Goal: Task Accomplishment & Management: Use online tool/utility

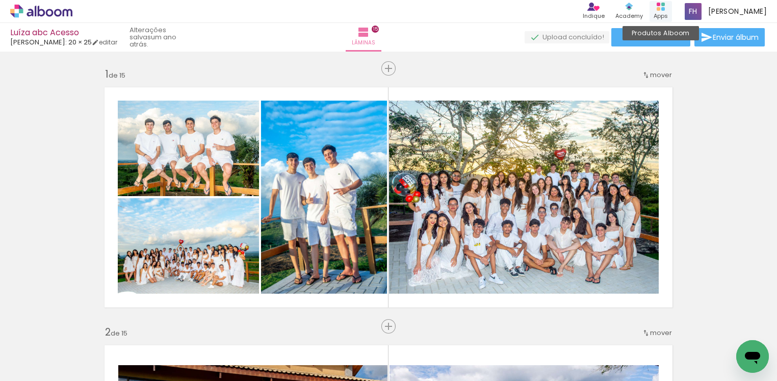
click at [665, 9] on rect at bounding box center [664, 9] width 4 height 4
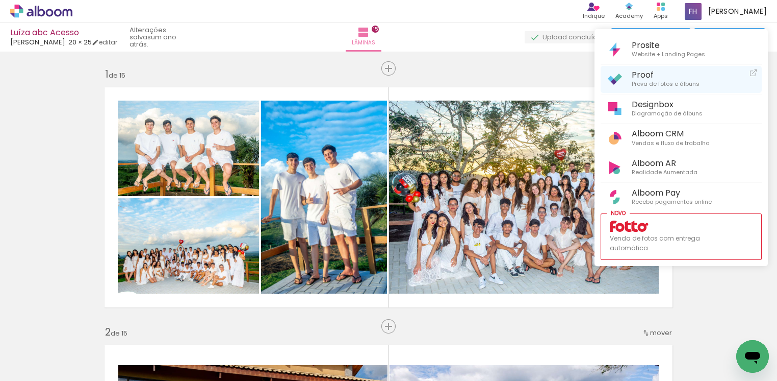
click at [662, 83] on span "Prova de fotos e álbuns" at bounding box center [666, 84] width 68 height 9
click at [636, 79] on span "Proof" at bounding box center [666, 75] width 68 height 10
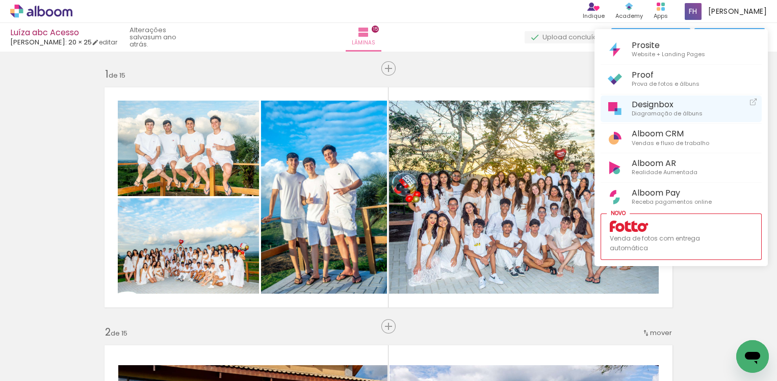
click at [641, 106] on span "Designbox" at bounding box center [667, 104] width 71 height 10
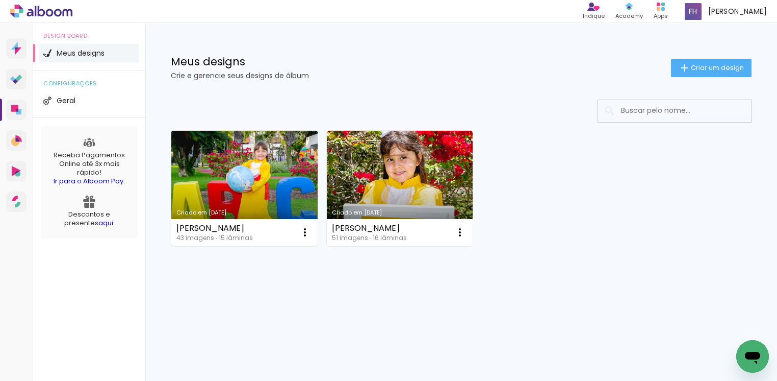
click at [259, 171] on link "Criado em [DATE]" at bounding box center [244, 188] width 146 height 115
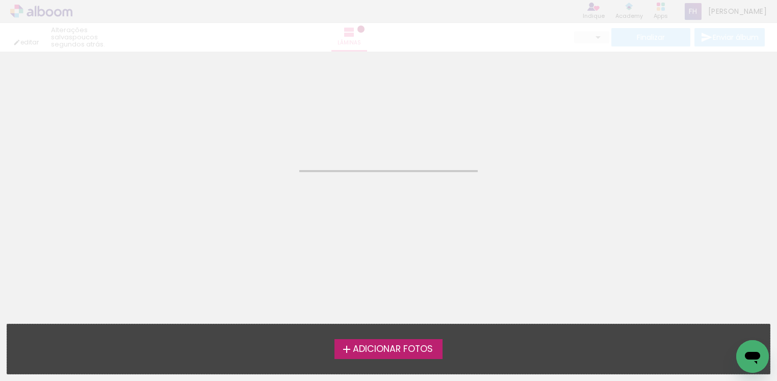
click at [259, 171] on neon-animated-pages "Confirmar Cancelar" at bounding box center [388, 216] width 777 height 329
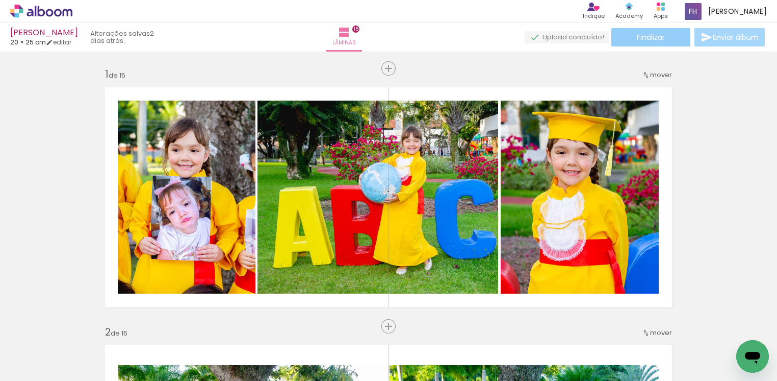
click at [649, 40] on span "Finalizar" at bounding box center [651, 37] width 28 height 7
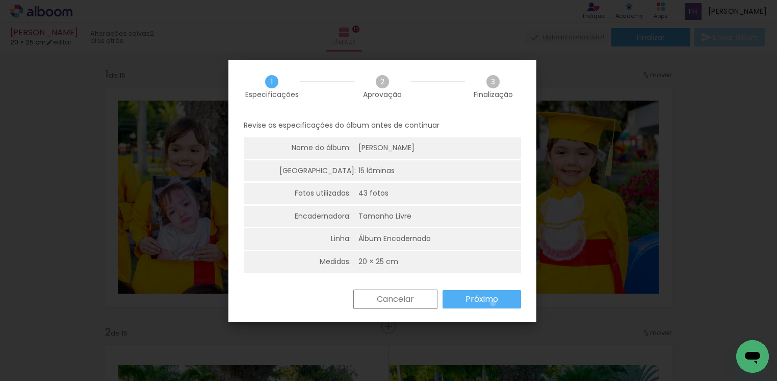
click at [0, 0] on slot "Próximo" at bounding box center [0, 0] width 0 height 0
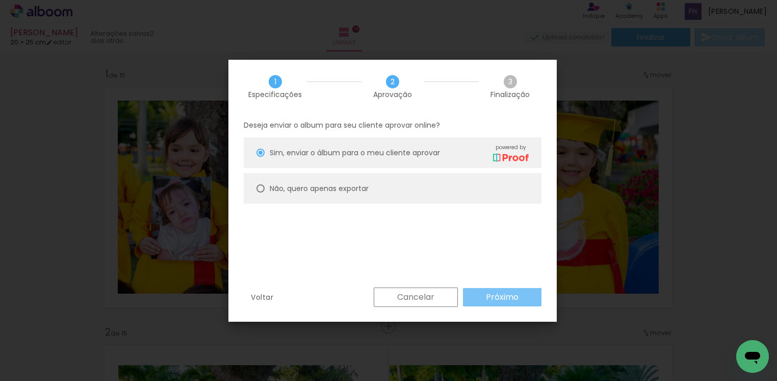
click at [0, 0] on slot "Próximo" at bounding box center [0, 0] width 0 height 0
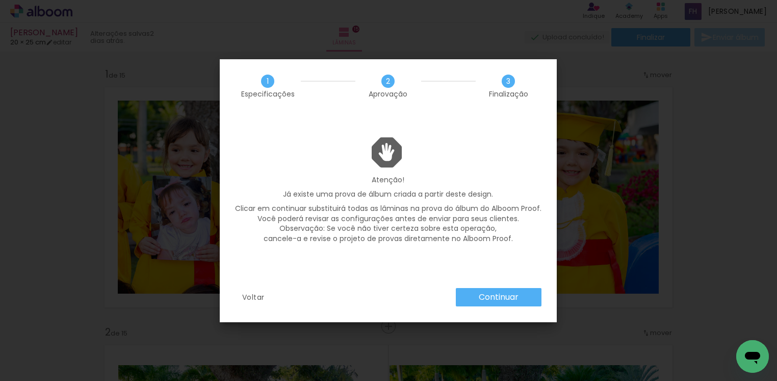
click at [0, 0] on slot "Continuar" at bounding box center [0, 0] width 0 height 0
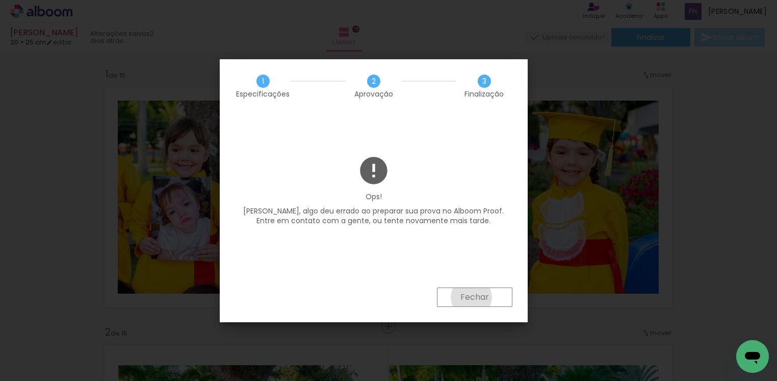
click at [0, 0] on slot "Fechar" at bounding box center [0, 0] width 0 height 0
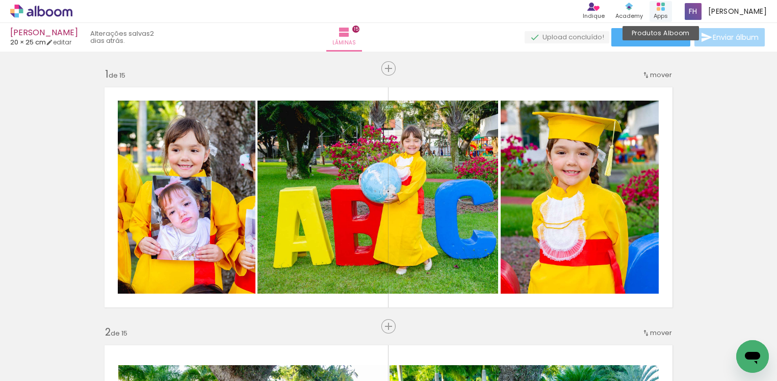
click at [668, 6] on div "Produtos Alboom Apps" at bounding box center [661, 11] width 22 height 21
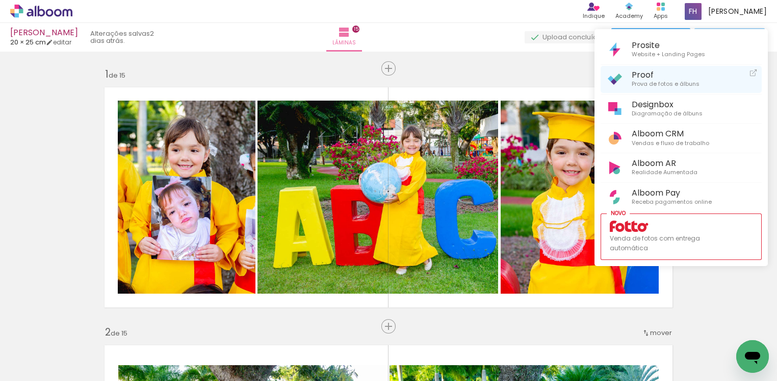
click at [651, 85] on span "Prova de fotos e álbuns" at bounding box center [666, 84] width 68 height 9
click at [450, 41] on div at bounding box center [388, 190] width 777 height 381
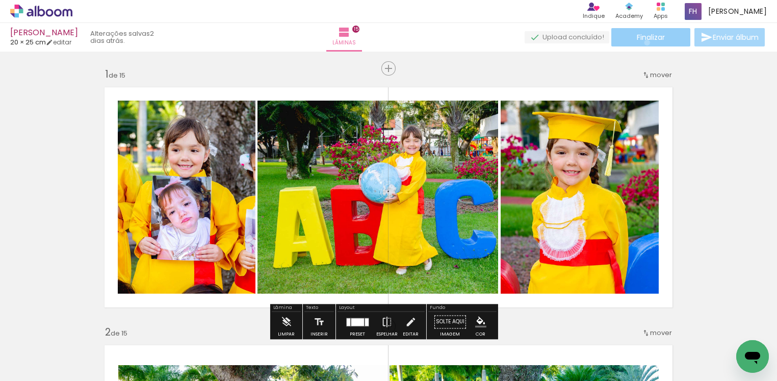
click at [644, 42] on paper-button "Finalizar" at bounding box center [651, 37] width 79 height 18
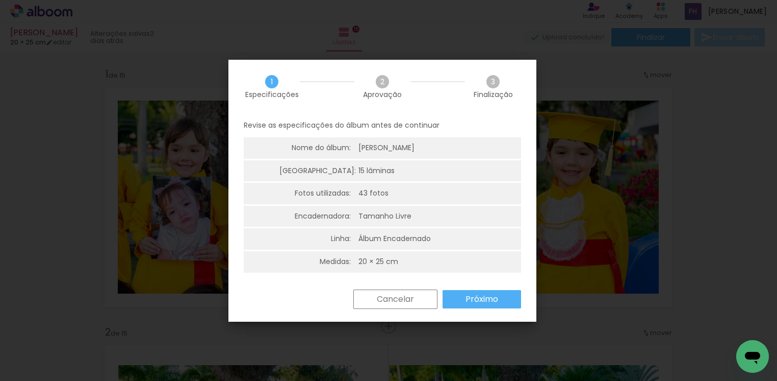
click at [501, 294] on paper-button "Próximo" at bounding box center [482, 299] width 79 height 18
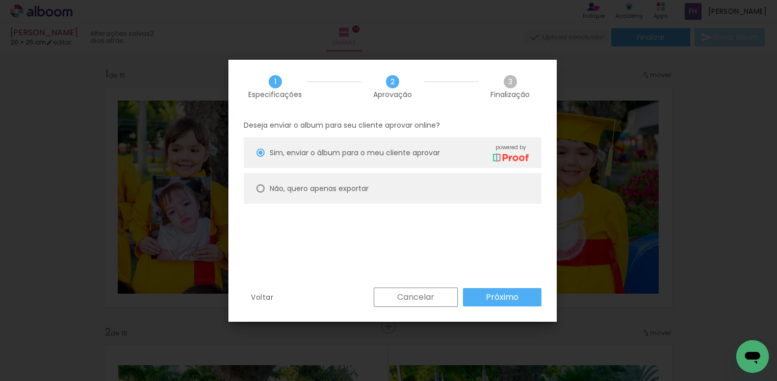
click at [0, 0] on slot "Próximo" at bounding box center [0, 0] width 0 height 0
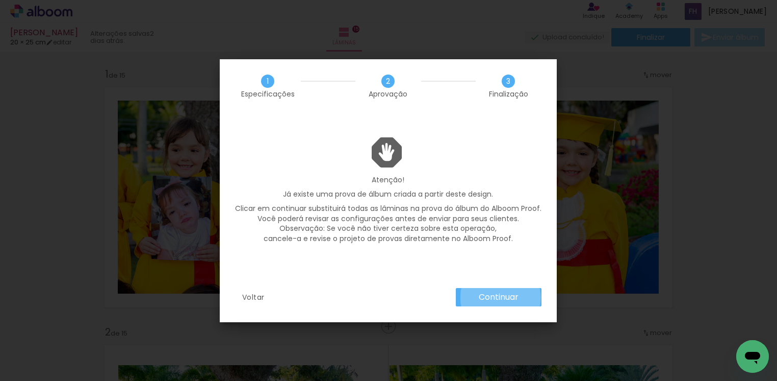
click at [0, 0] on slot "Continuar" at bounding box center [0, 0] width 0 height 0
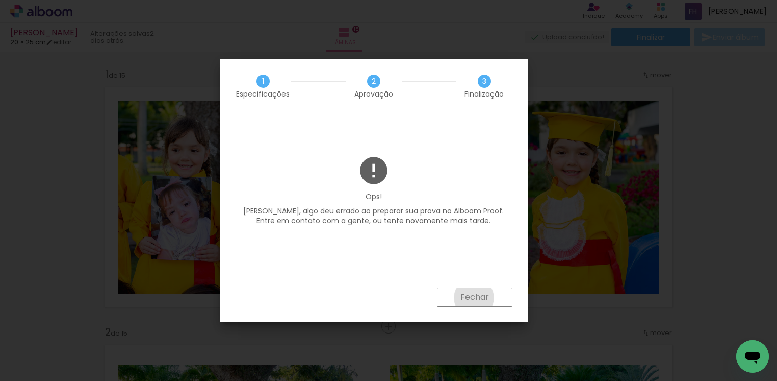
click at [0, 0] on slot "Fechar" at bounding box center [0, 0] width 0 height 0
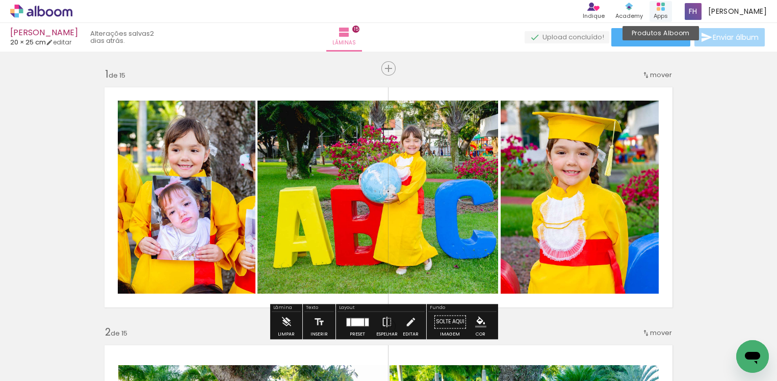
click at [669, 4] on div "Produtos Alboom Apps" at bounding box center [661, 11] width 22 height 21
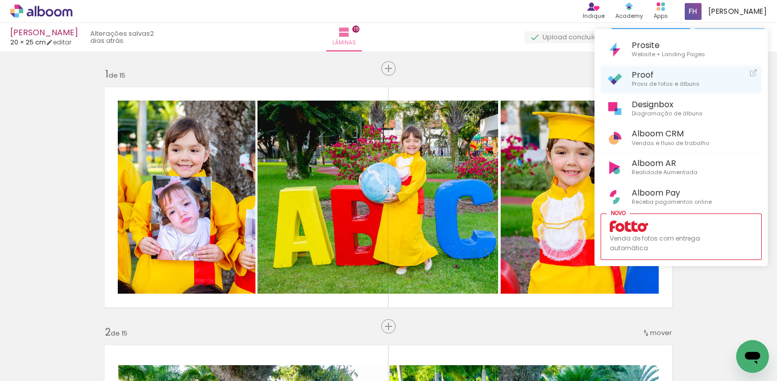
click at [647, 83] on span "Prova de fotos e álbuns" at bounding box center [666, 84] width 68 height 9
click at [470, 70] on div at bounding box center [388, 190] width 777 height 381
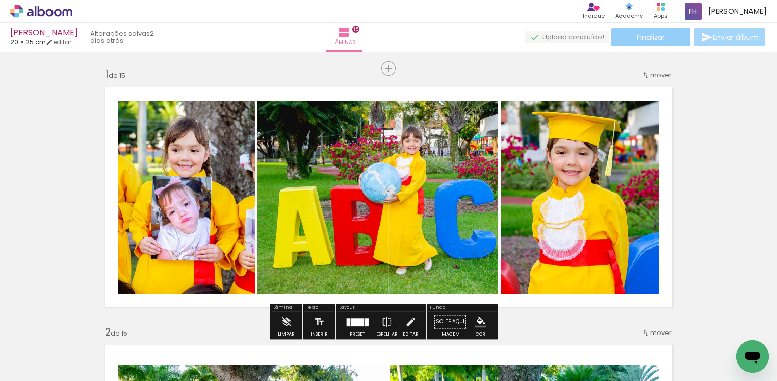
click at [663, 38] on paper-button "Finalizar" at bounding box center [651, 37] width 79 height 18
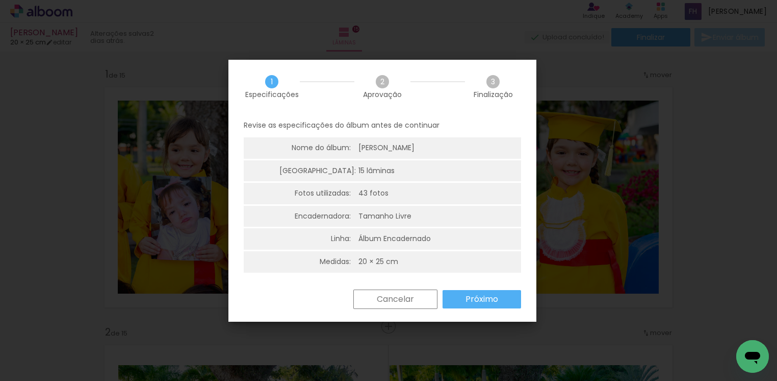
click at [506, 302] on paper-button "Próximo" at bounding box center [482, 299] width 79 height 18
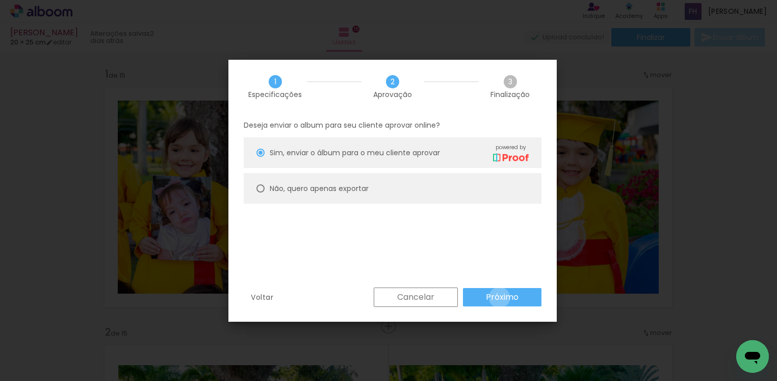
click at [0, 0] on slot "Próximo" at bounding box center [0, 0] width 0 height 0
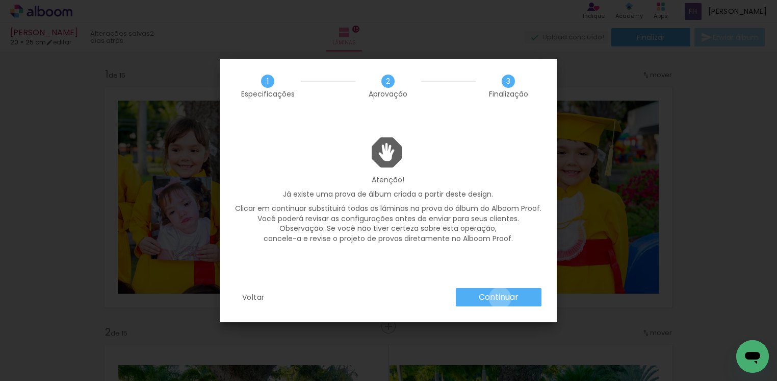
click at [0, 0] on slot "Continuar" at bounding box center [0, 0] width 0 height 0
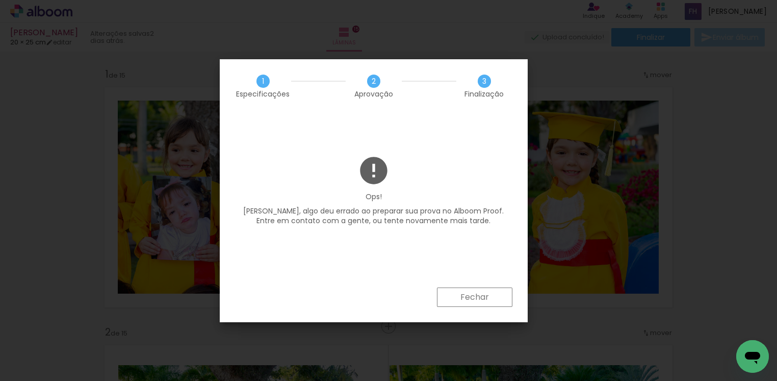
click at [0, 0] on slot "Fechar" at bounding box center [0, 0] width 0 height 0
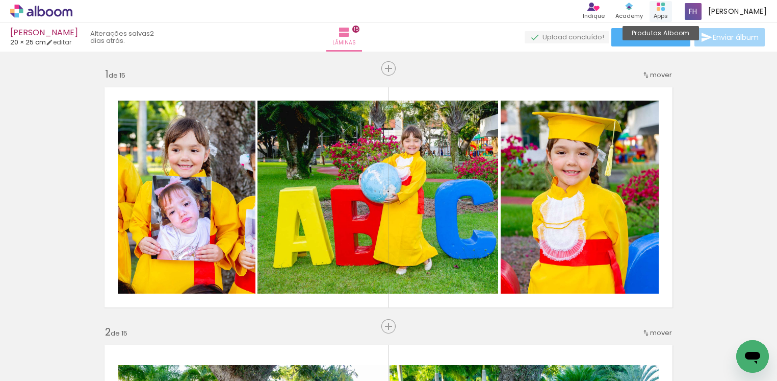
click at [665, 8] on rect at bounding box center [664, 9] width 4 height 4
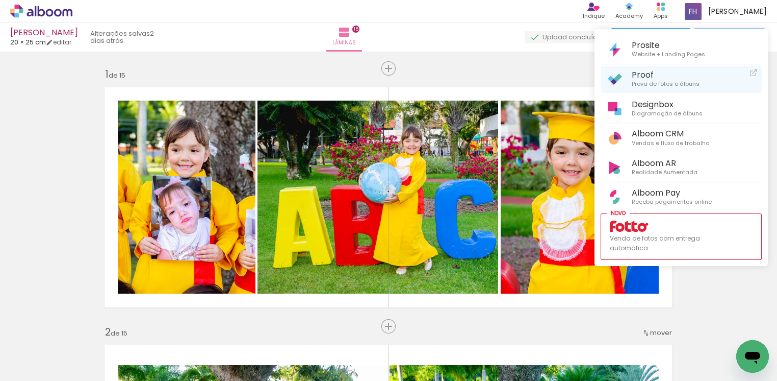
click at [635, 76] on span "Proof" at bounding box center [666, 75] width 68 height 10
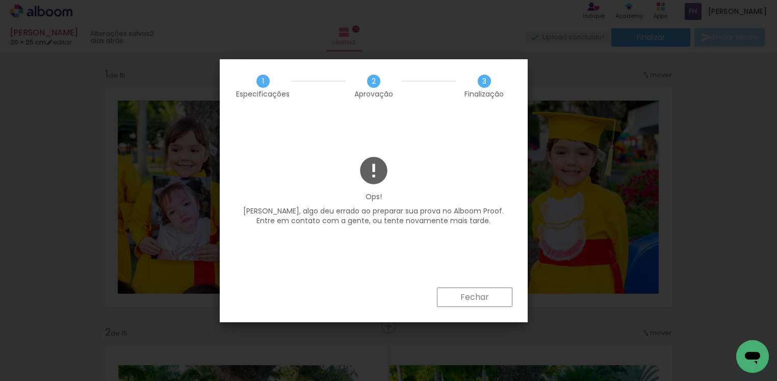
click at [483, 303] on paper-button "Fechar" at bounding box center [475, 296] width 76 height 19
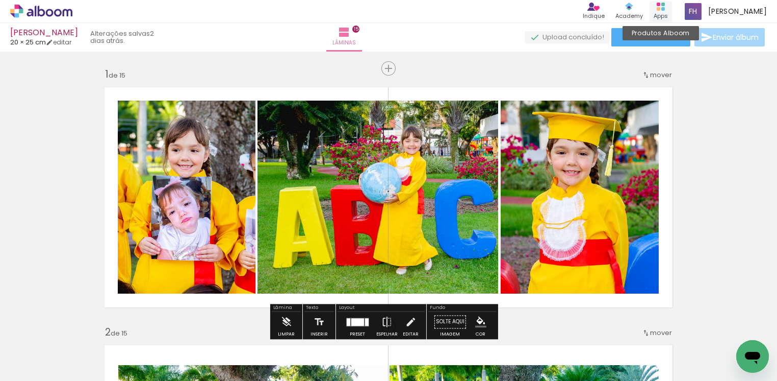
click at [669, 9] on div "Produtos Alboom Apps" at bounding box center [661, 11] width 22 height 21
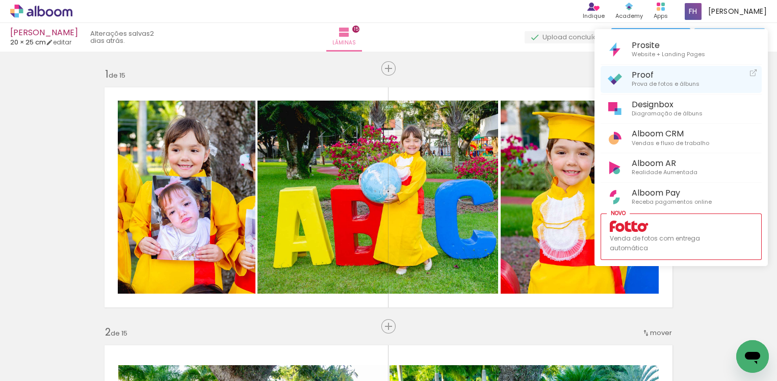
click at [622, 80] on div at bounding box center [615, 79] width 18 height 12
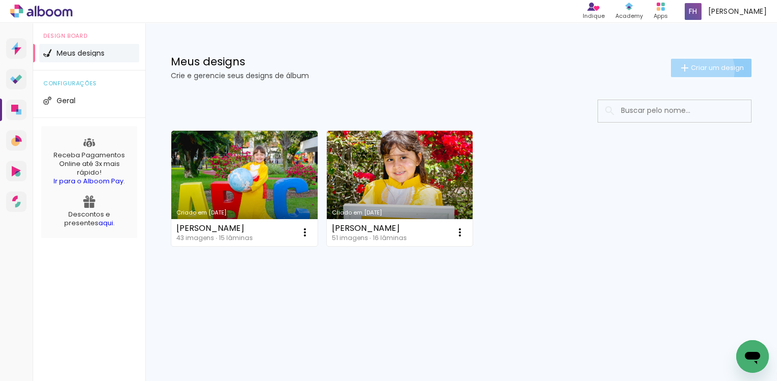
click at [697, 69] on span "Criar um design" at bounding box center [717, 67] width 53 height 7
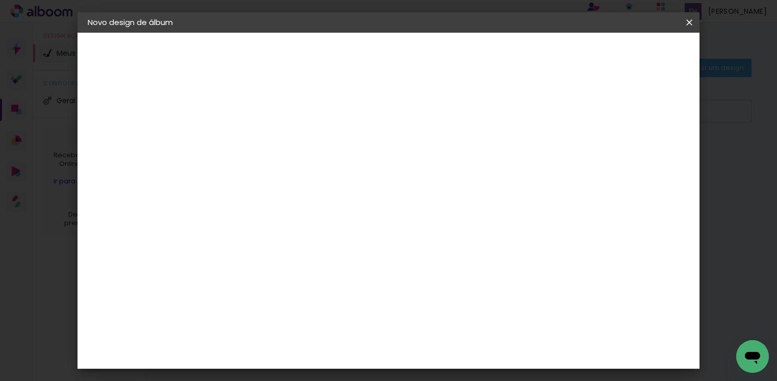
click at [255, 139] on input at bounding box center [255, 137] width 0 height 16
type input "geni"
type paper-input "geni"
click at [0, 0] on slot "Avançar" at bounding box center [0, 0] width 0 height 0
click at [308, 192] on input at bounding box center [280, 194] width 103 height 13
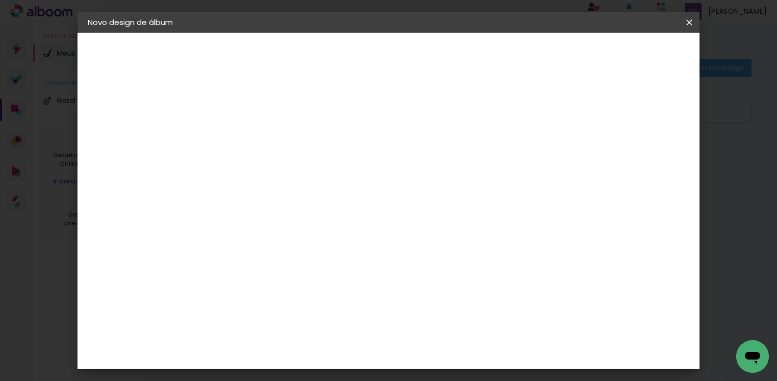
click at [308, 191] on input at bounding box center [280, 194] width 103 height 13
click at [692, 19] on iron-icon at bounding box center [690, 22] width 12 height 10
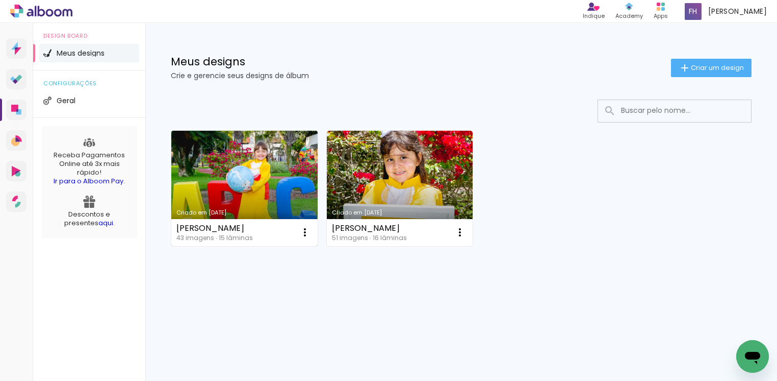
click at [277, 189] on link "Criado em [DATE]" at bounding box center [244, 188] width 146 height 115
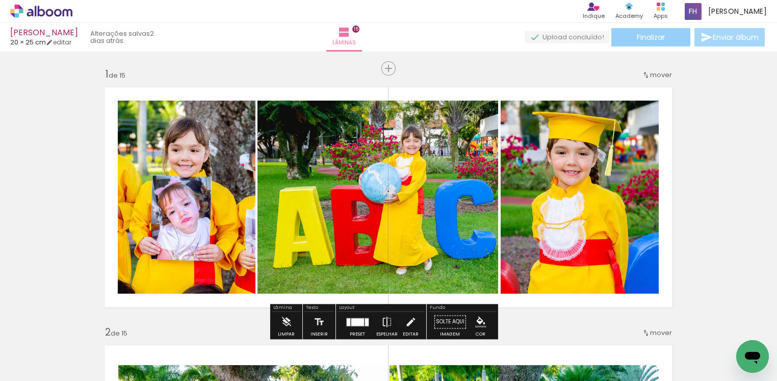
click at [660, 37] on span "Finalizar" at bounding box center [651, 37] width 28 height 7
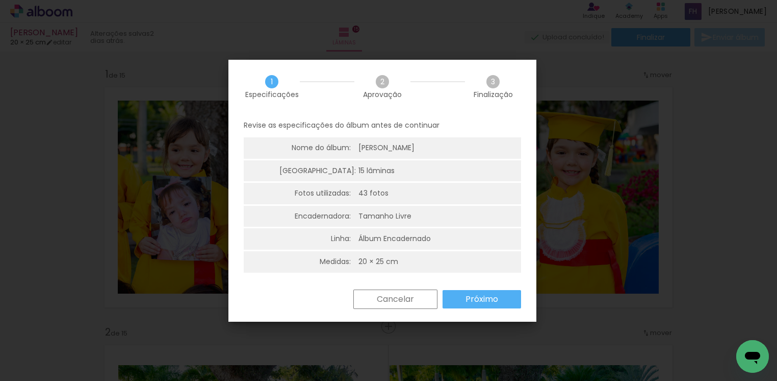
click at [0, 0] on slot "Próximo" at bounding box center [0, 0] width 0 height 0
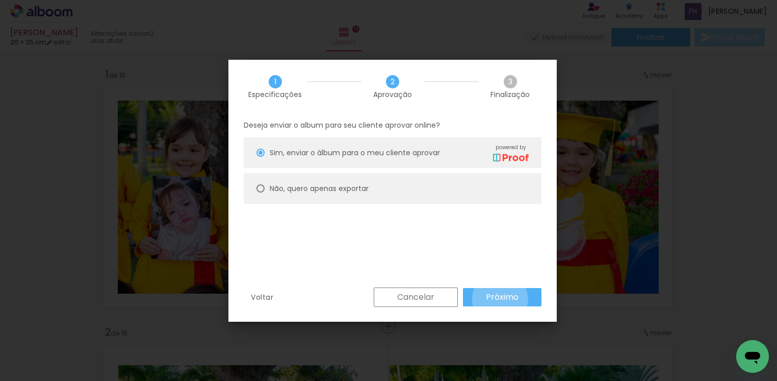
click at [0, 0] on slot "Próximo" at bounding box center [0, 0] width 0 height 0
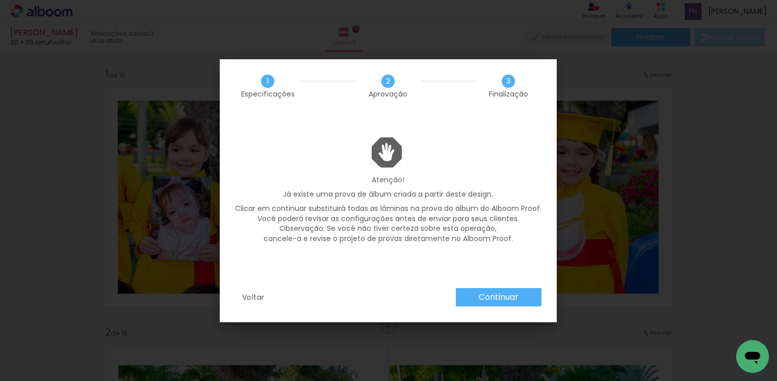
click at [0, 0] on slot "Continuar" at bounding box center [0, 0] width 0 height 0
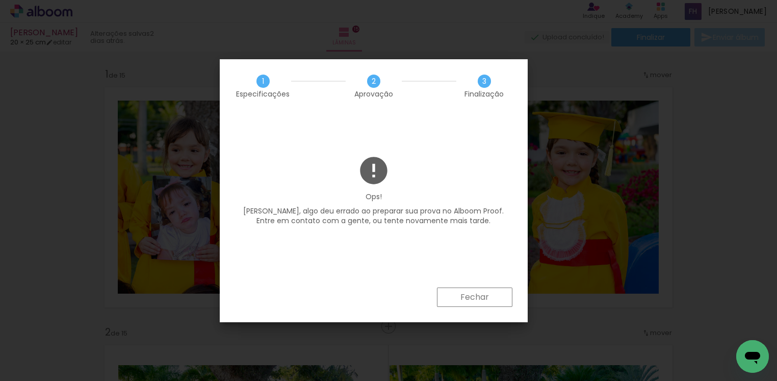
click at [459, 299] on paper-button "Fechar" at bounding box center [475, 296] width 76 height 19
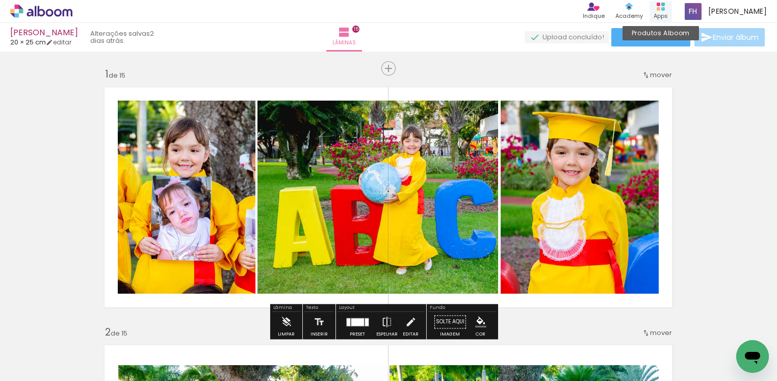
click at [659, 9] on div "Produtos Alboom Apps" at bounding box center [661, 11] width 22 height 21
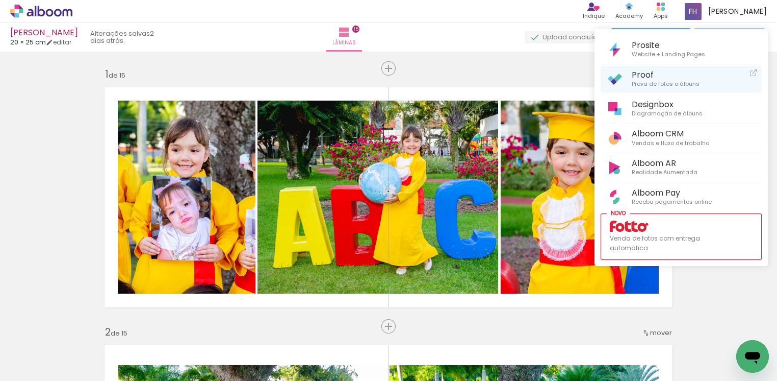
click at [653, 84] on span "Prova de fotos e álbuns" at bounding box center [666, 84] width 68 height 9
click at [657, 77] on span "Proof" at bounding box center [666, 75] width 68 height 10
click at [475, 30] on div at bounding box center [388, 190] width 777 height 381
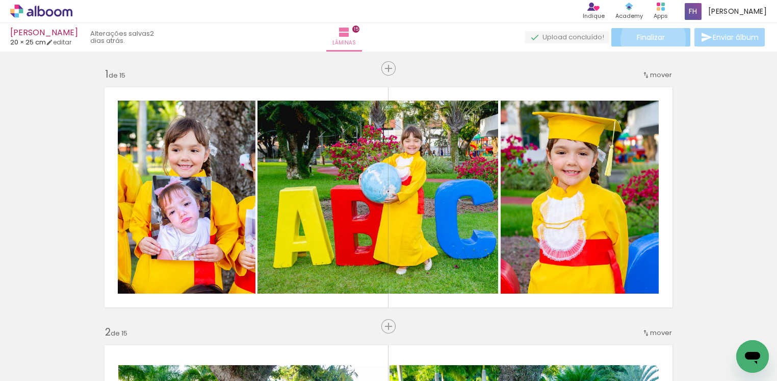
click at [650, 39] on span "Finalizar" at bounding box center [651, 37] width 28 height 7
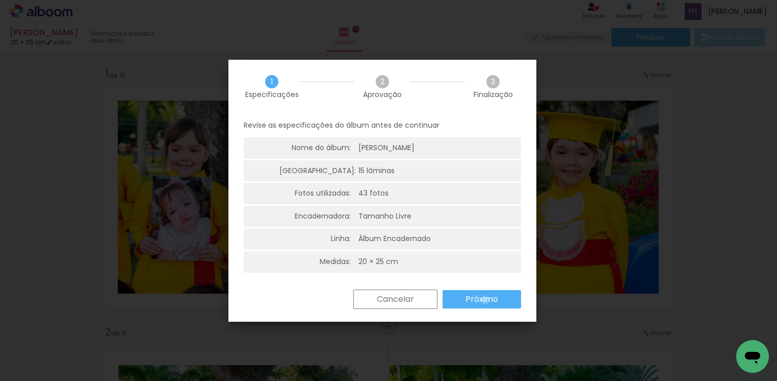
click at [0, 0] on slot "Próximo" at bounding box center [0, 0] width 0 height 0
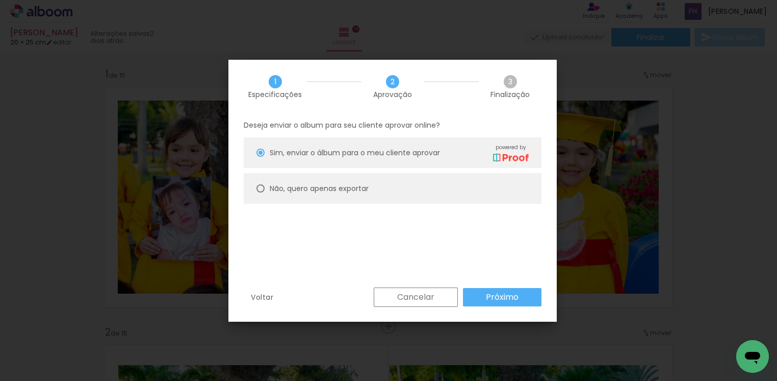
click div
type paper-radio-button "on"
click slot "Próximo"
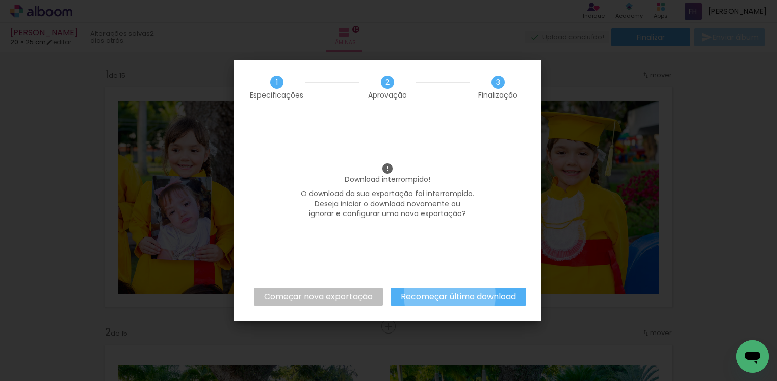
click slot "Recomeçar último download"
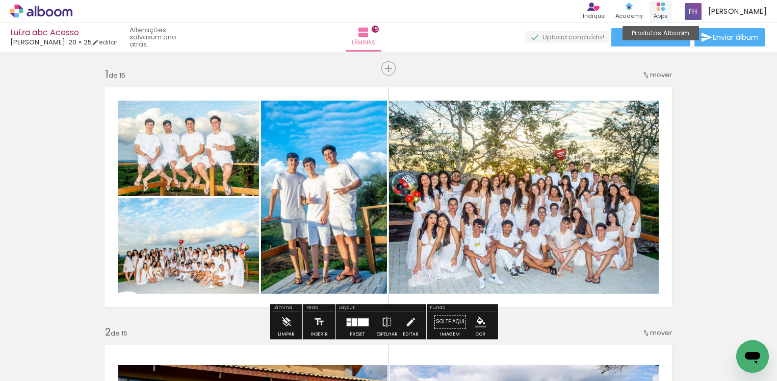
click at [660, 12] on div "Apps" at bounding box center [661, 16] width 14 height 9
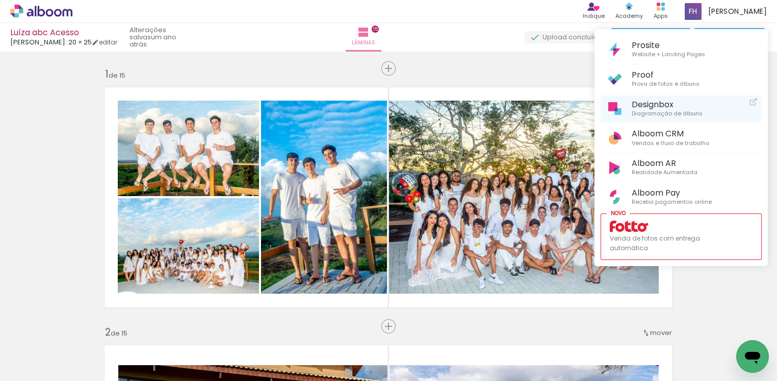
click at [652, 112] on span "Diagramação de álbuns" at bounding box center [667, 113] width 71 height 9
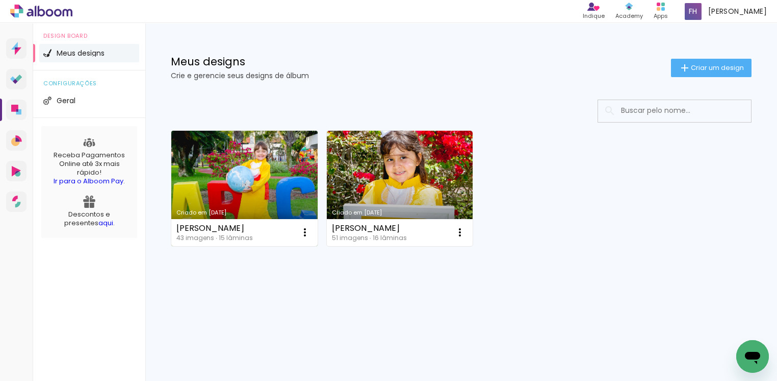
click at [284, 210] on div "Criado em [DATE]" at bounding box center [245, 213] width 136 height 6
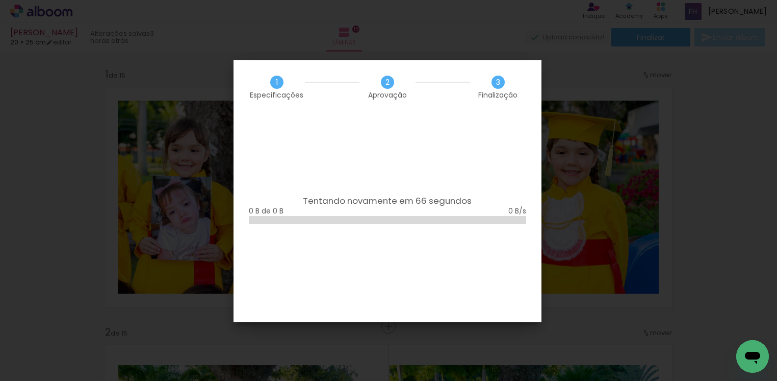
click at [440, 278] on div "Tentando novamente em 66 segundos 0 B de 0 B" at bounding box center [388, 218] width 308 height 208
